Goal: Task Accomplishment & Management: Use online tool/utility

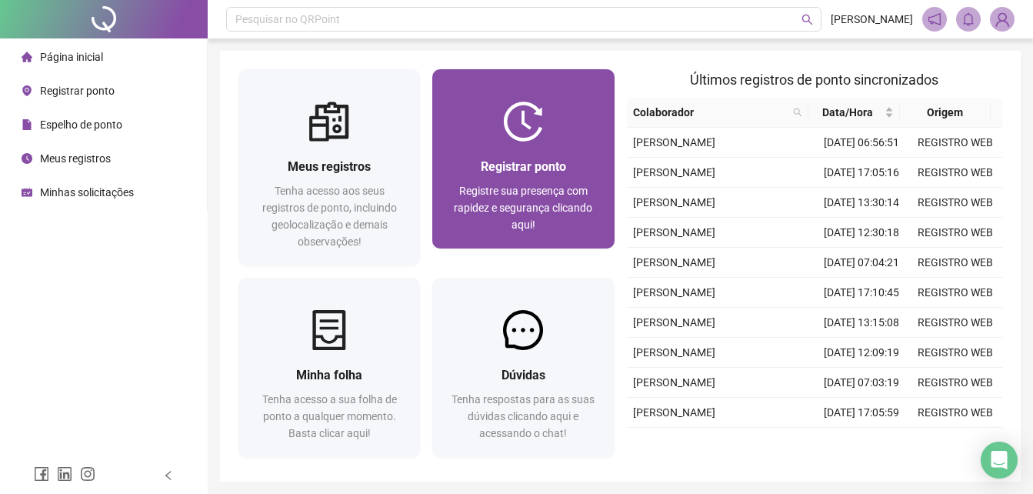
click at [546, 165] on span "Registrar ponto" at bounding box center [523, 166] width 85 height 15
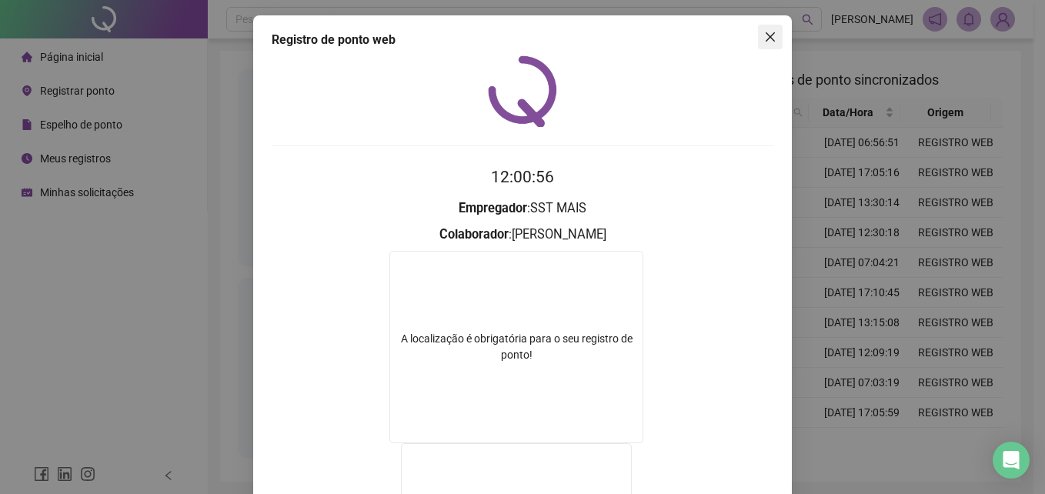
click at [768, 39] on icon "close" at bounding box center [770, 37] width 12 height 12
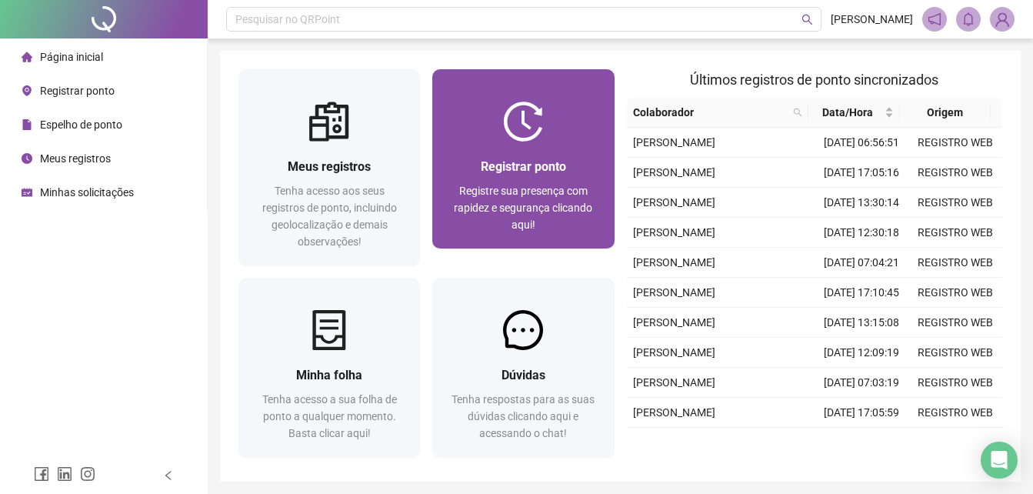
click at [513, 176] on div "Registrar ponto" at bounding box center [523, 166] width 145 height 19
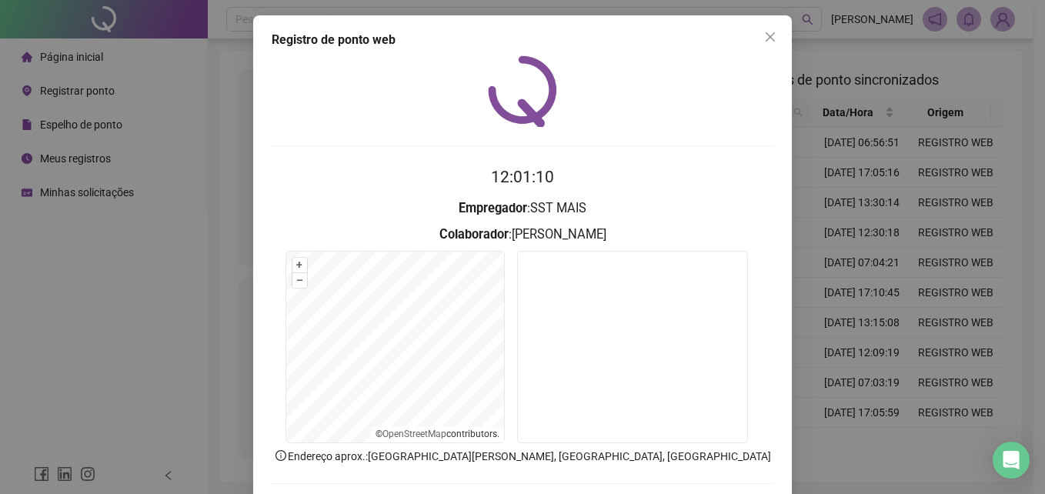
scroll to position [73, 0]
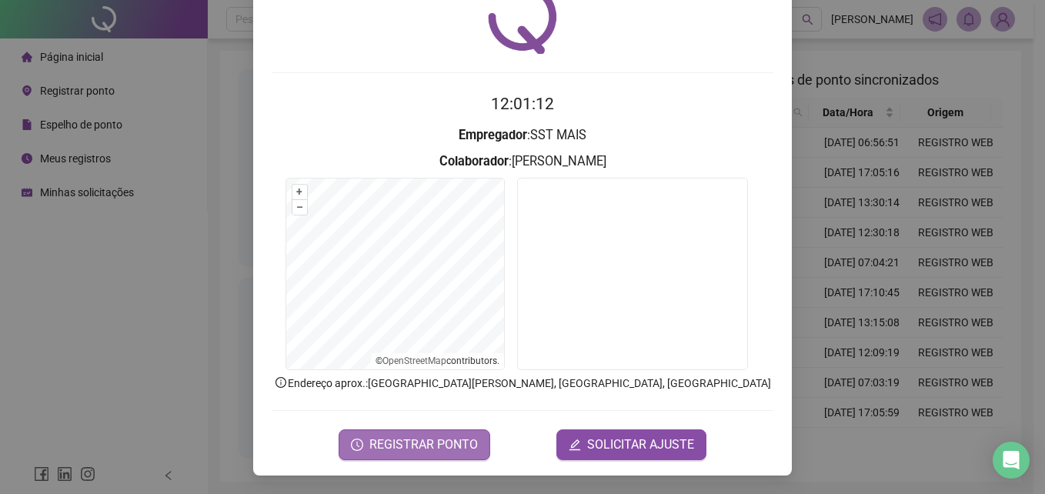
click at [420, 441] on span "REGISTRAR PONTO" at bounding box center [423, 445] width 109 height 18
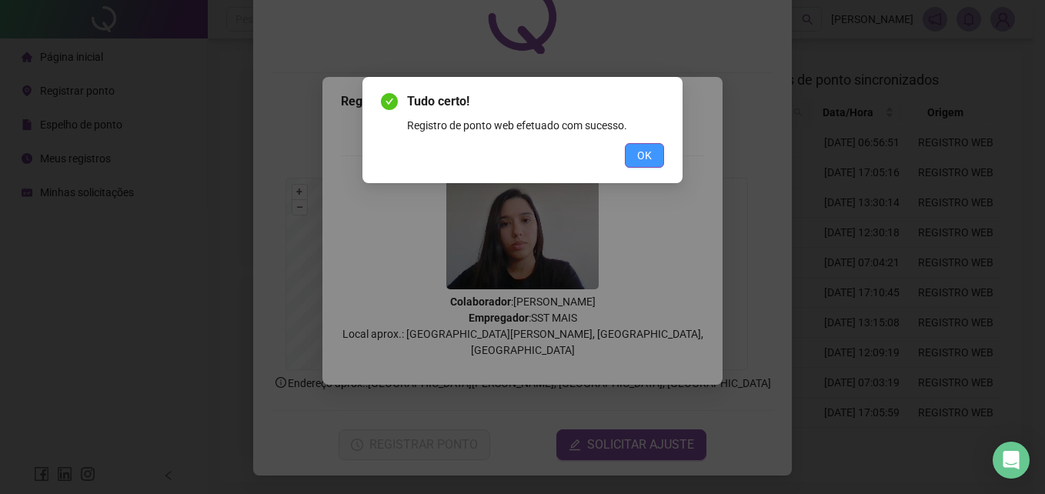
click at [652, 156] on button "OK" at bounding box center [644, 155] width 39 height 25
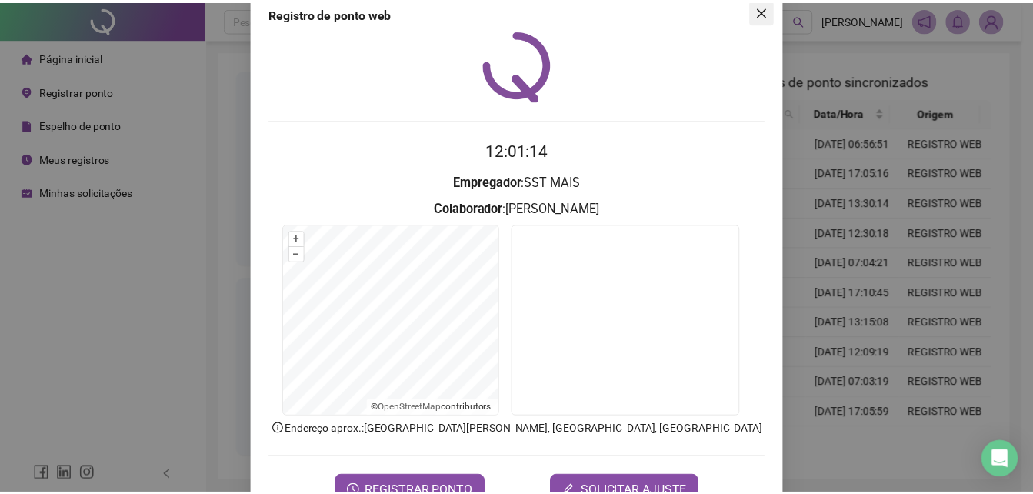
scroll to position [0, 0]
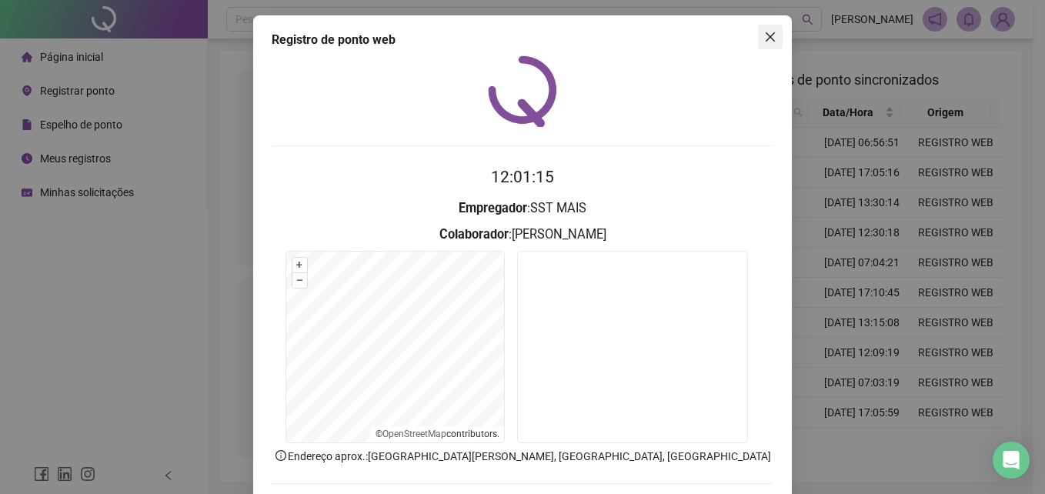
click at [764, 33] on icon "close" at bounding box center [770, 37] width 12 height 12
